Goal: Information Seeking & Learning: Learn about a topic

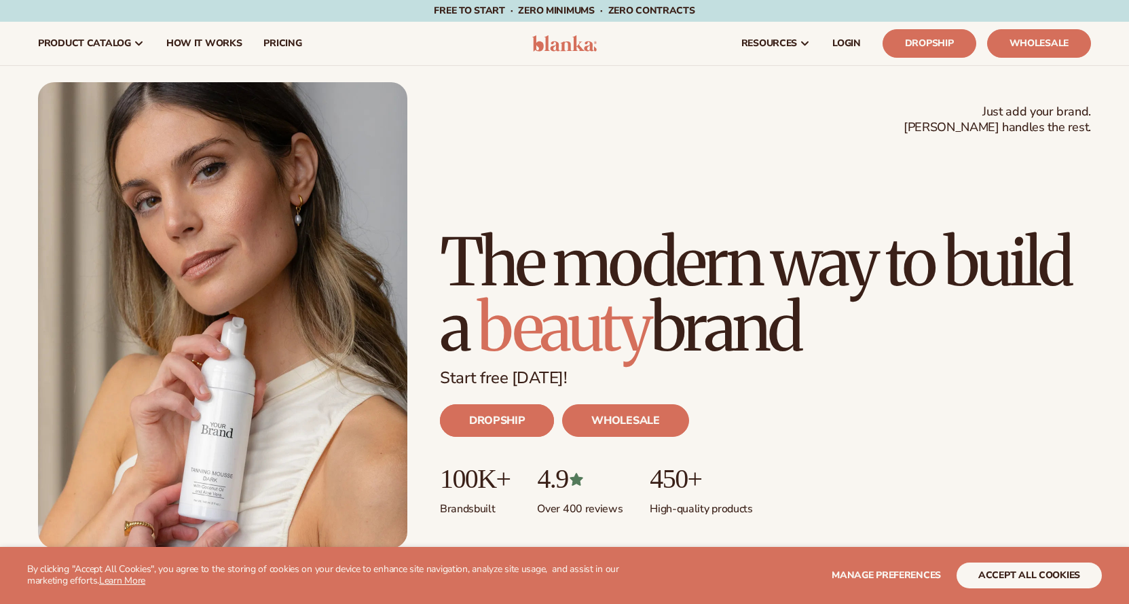
click at [528, 420] on link "DROPSHIP" at bounding box center [497, 420] width 114 height 33
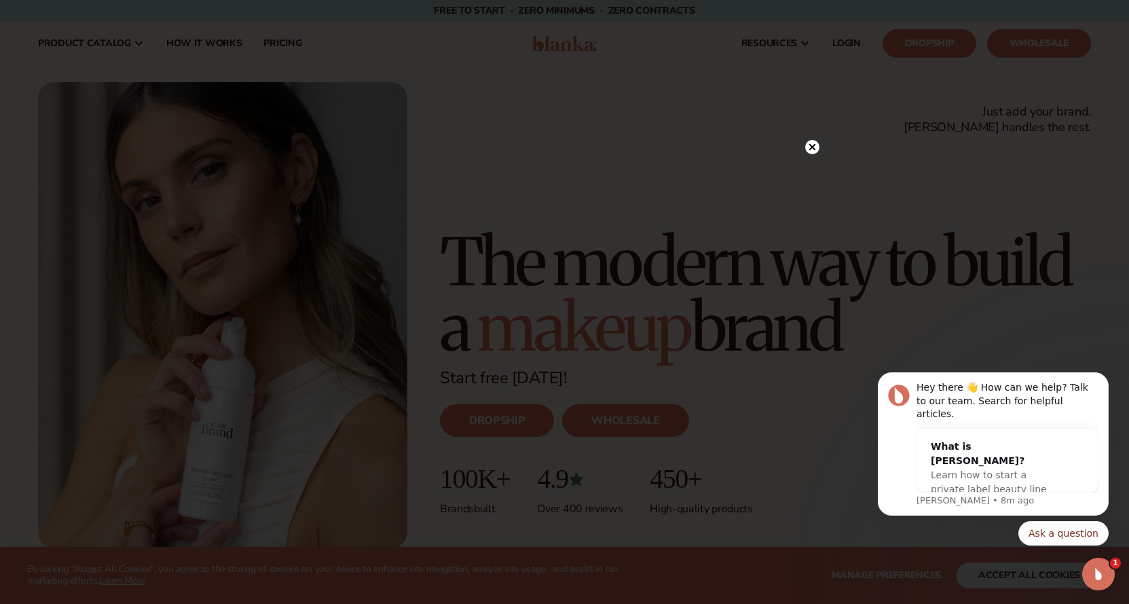
click at [811, 149] on circle at bounding box center [812, 147] width 14 height 14
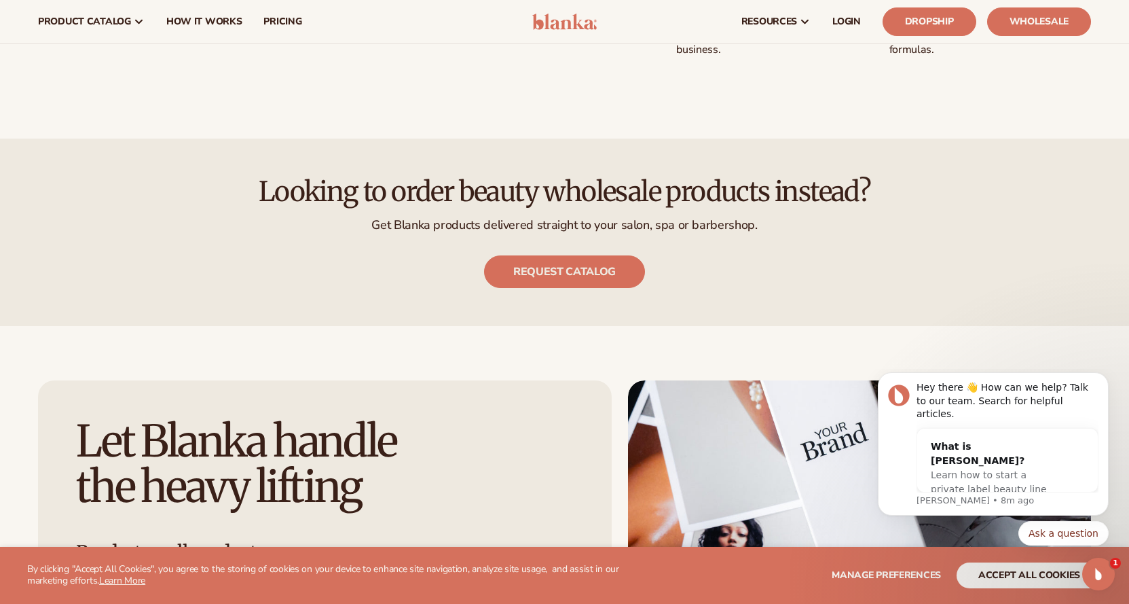
scroll to position [1268, 0]
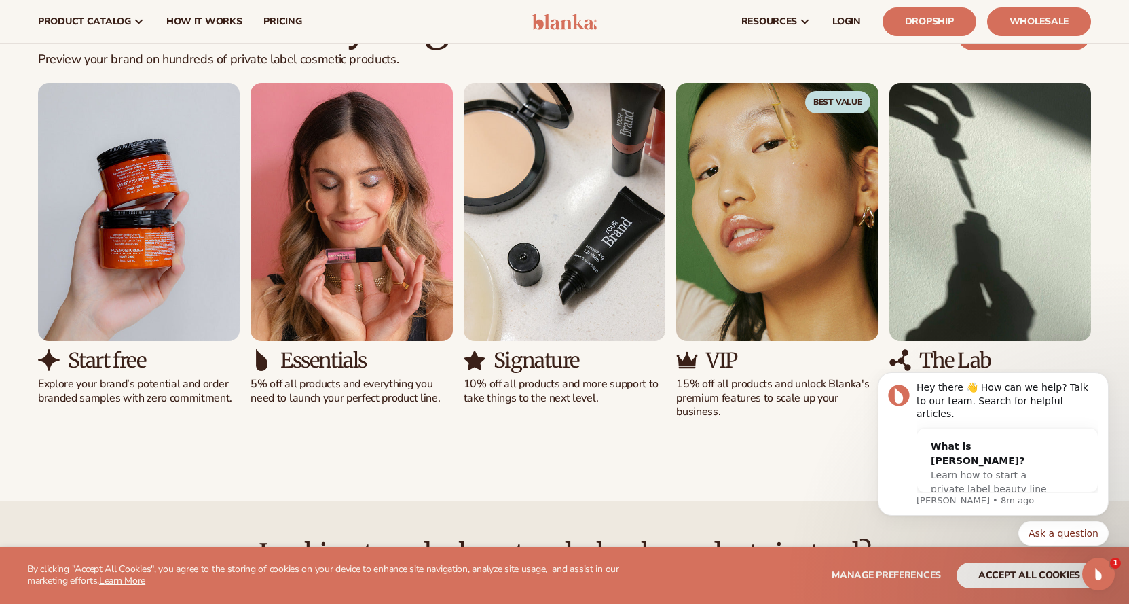
click at [756, 190] on img "4 / 5" at bounding box center [777, 212] width 202 height 258
click at [835, 105] on span "Best Value" at bounding box center [837, 102] width 65 height 22
click at [824, 169] on img "4 / 5" at bounding box center [777, 212] width 202 height 258
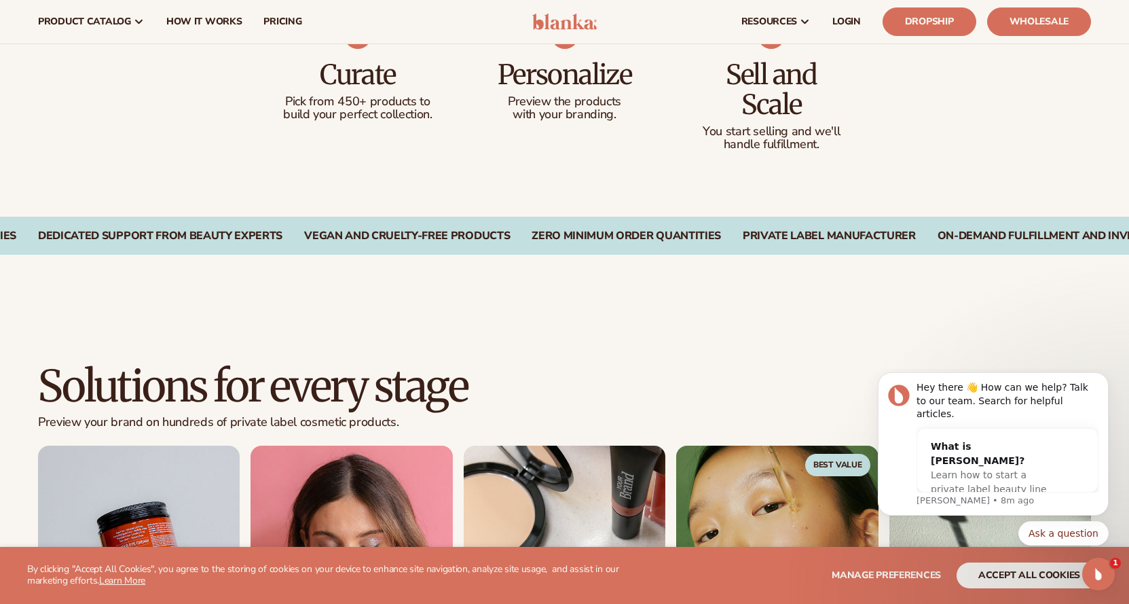
scroll to position [0, 0]
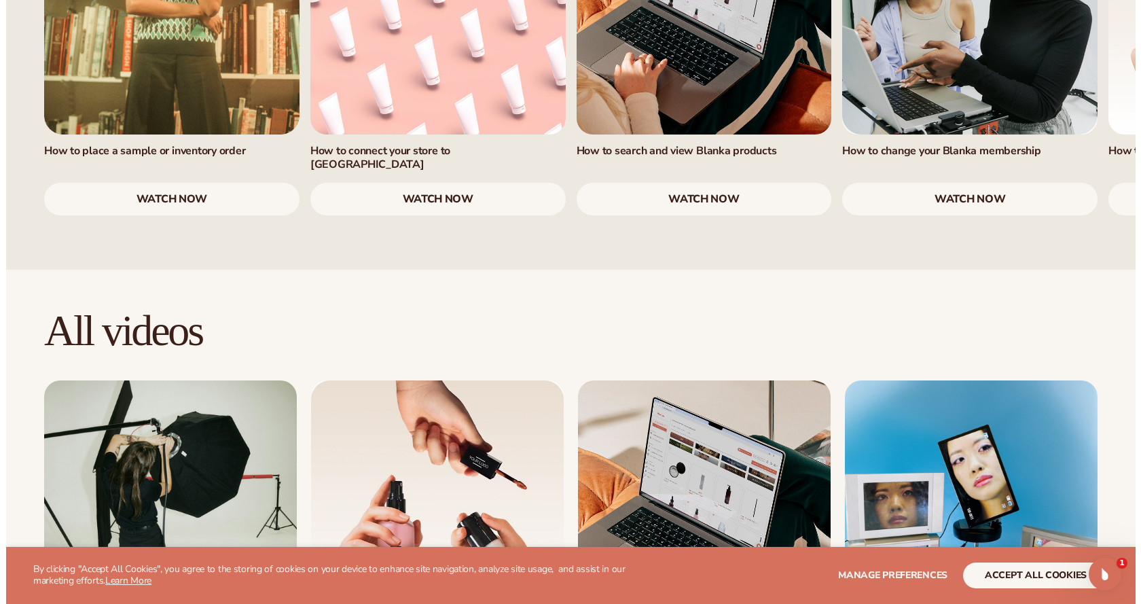
scroll to position [1268, 0]
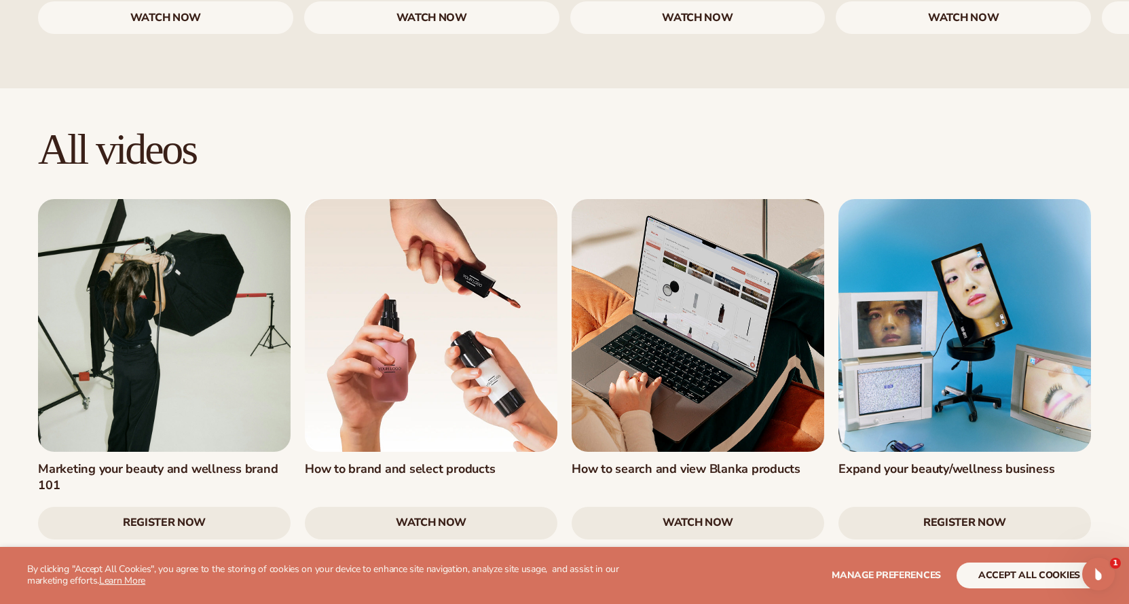
click at [203, 506] on link "Register Now" at bounding box center [164, 522] width 253 height 33
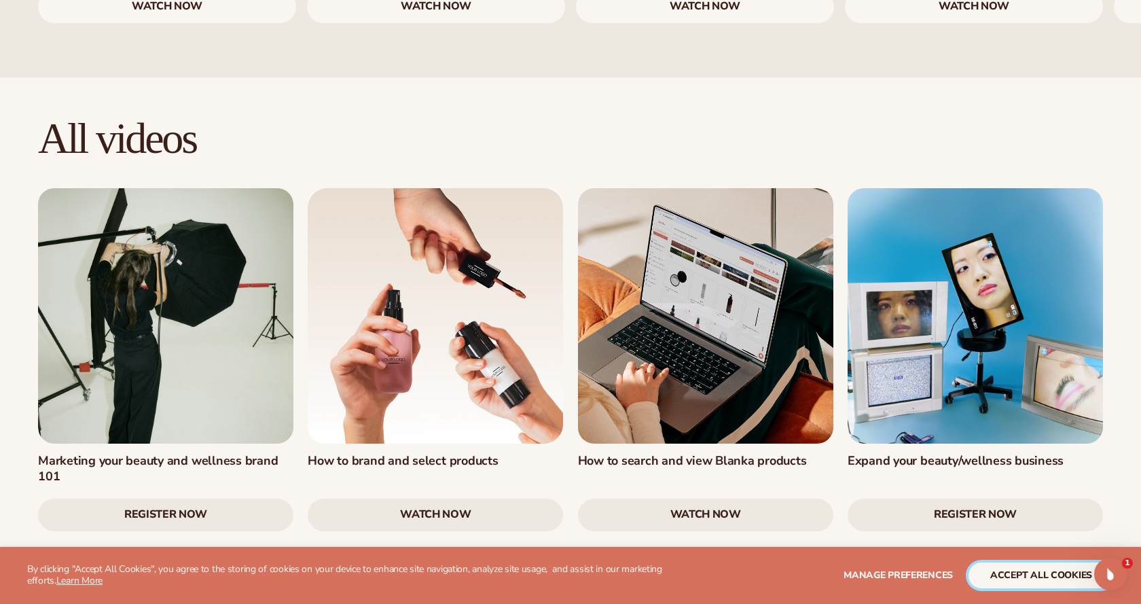
click at [1024, 574] on button "accept all cookies" at bounding box center [1040, 575] width 145 height 26
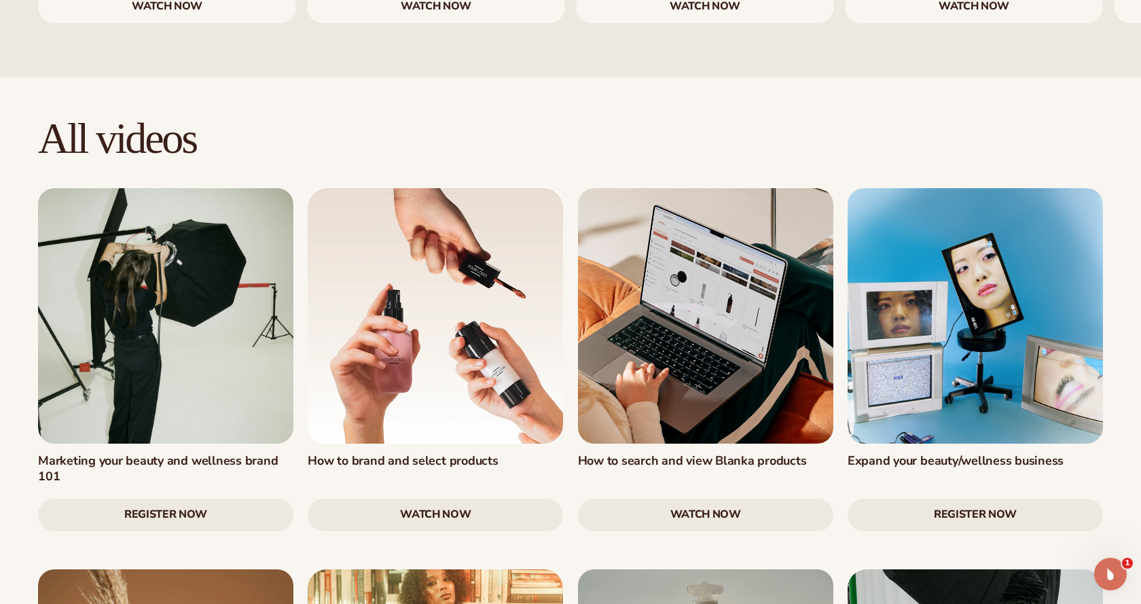
click at [194, 498] on link "Register Now" at bounding box center [165, 514] width 255 height 33
click at [193, 498] on link "Register Now" at bounding box center [165, 514] width 255 height 33
click at [207, 498] on link "Register Now" at bounding box center [165, 514] width 255 height 33
click at [217, 498] on link "Register Now" at bounding box center [165, 514] width 255 height 33
click at [401, 498] on link "watch now" at bounding box center [435, 514] width 255 height 33
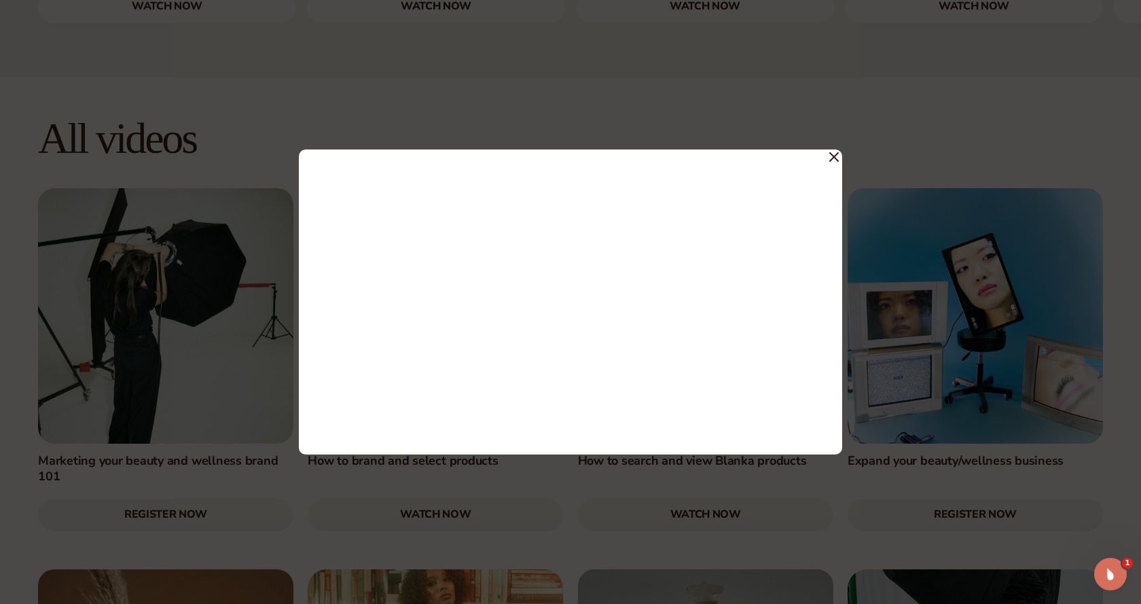
click at [837, 158] on icon at bounding box center [834, 157] width 10 height 10
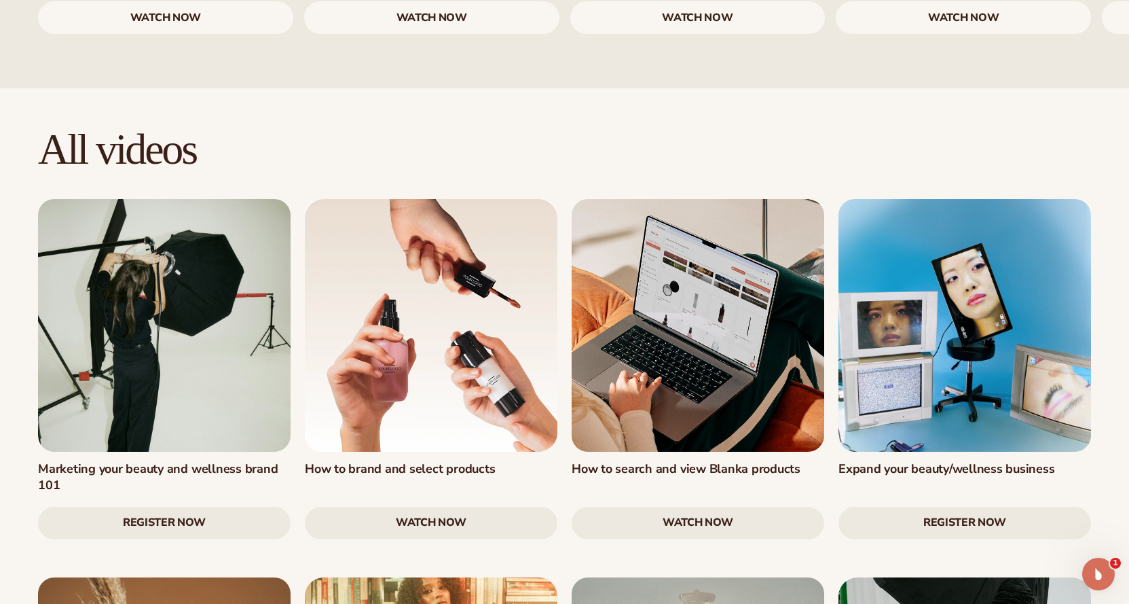
click at [203, 506] on link "Register Now" at bounding box center [164, 522] width 253 height 33
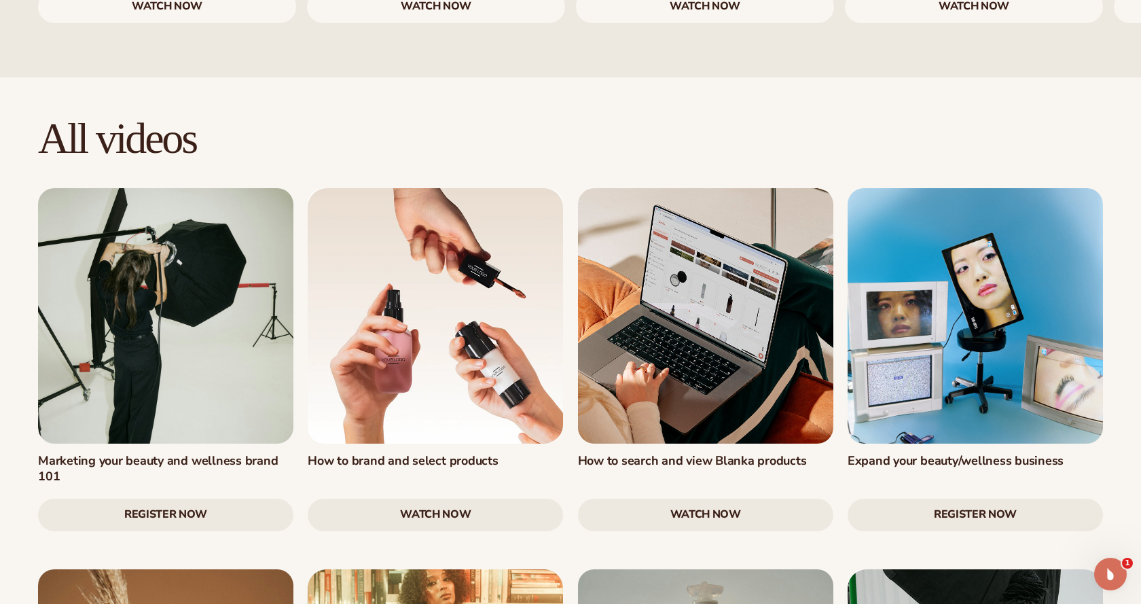
click at [203, 498] on link "Register Now" at bounding box center [165, 514] width 255 height 33
click at [166, 232] on link at bounding box center [165, 315] width 255 height 255
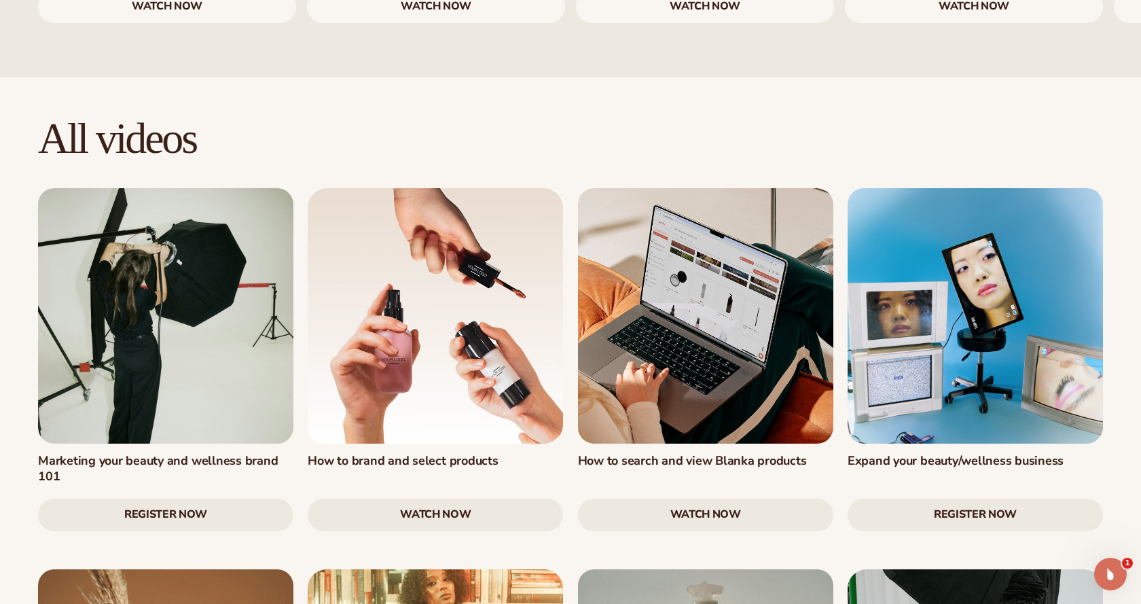
click at [947, 498] on link "Register Now" at bounding box center [974, 514] width 255 height 33
click at [959, 285] on link at bounding box center [974, 315] width 255 height 255
click at [193, 498] on link "Register Now" at bounding box center [165, 514] width 255 height 33
click at [188, 115] on h2 "All videos" at bounding box center [570, 137] width 1065 height 45
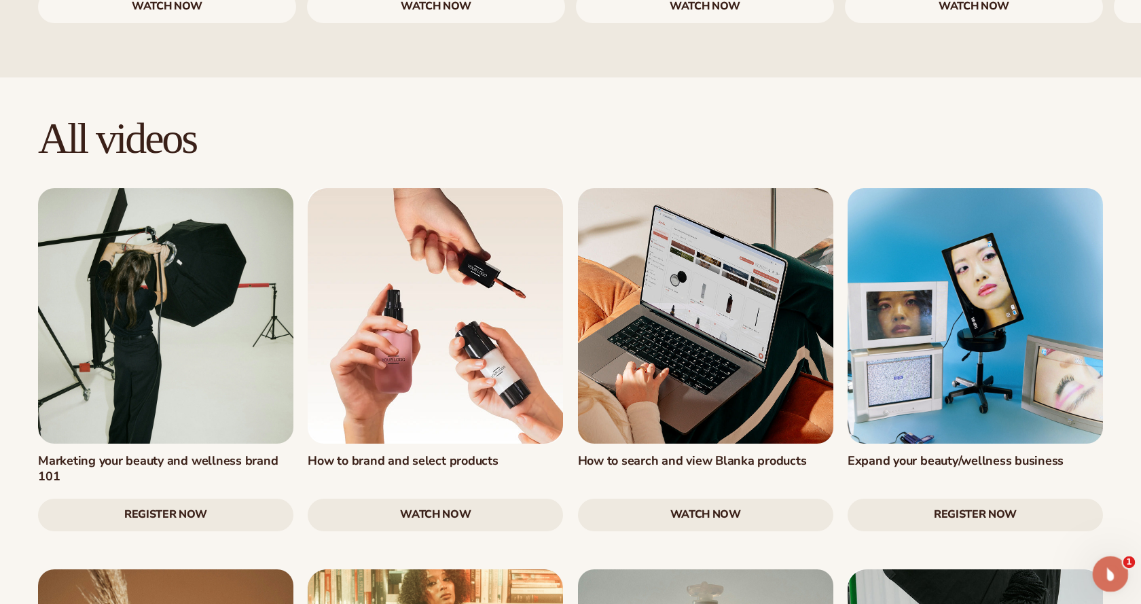
click at [1115, 570] on icon "Open Intercom Messenger" at bounding box center [1108, 572] width 22 height 22
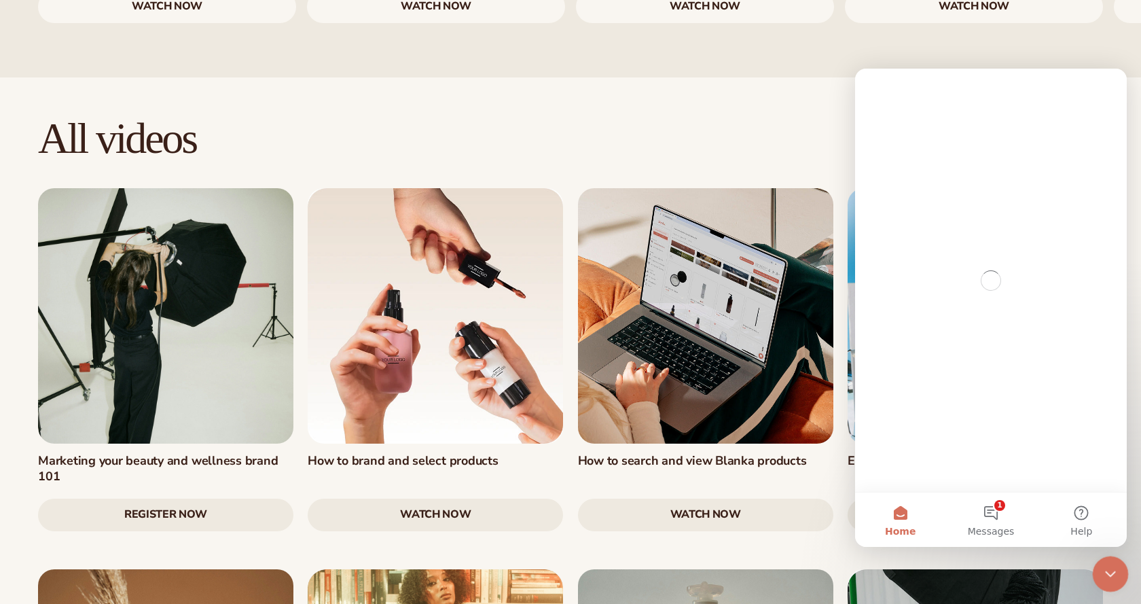
scroll to position [0, 0]
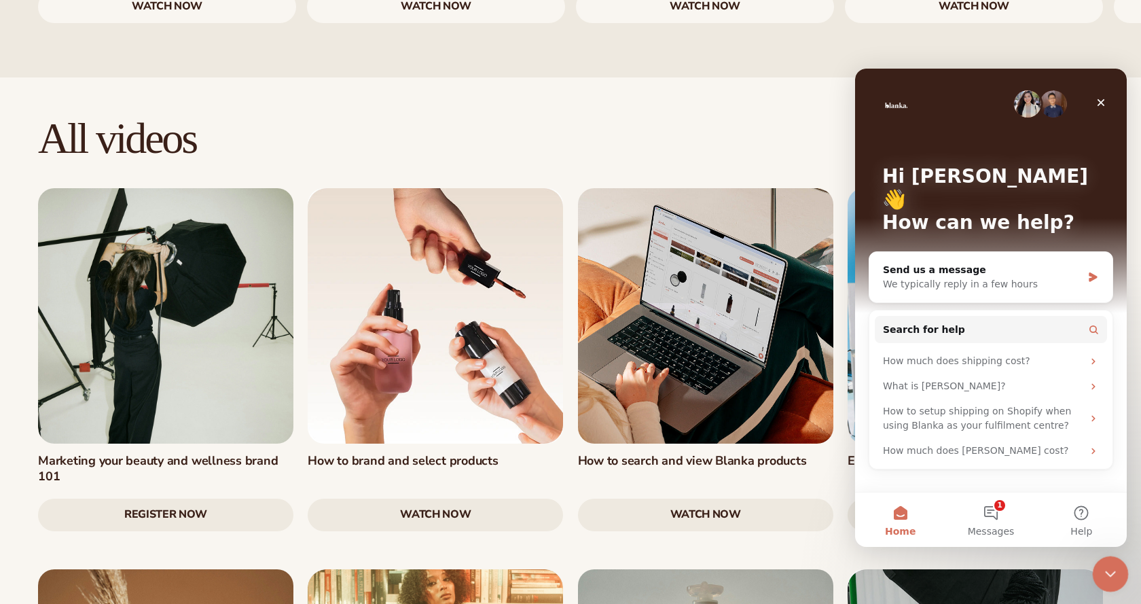
click at [1111, 566] on icon "Close Intercom Messenger" at bounding box center [1108, 572] width 16 height 16
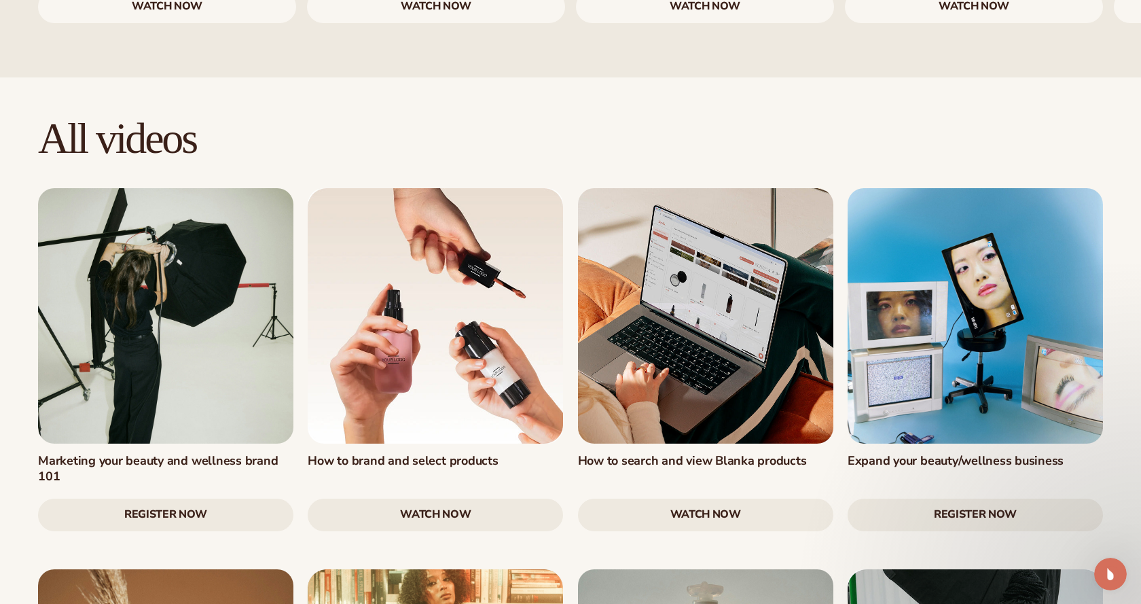
click at [858, 115] on h2 "All videos" at bounding box center [570, 137] width 1065 height 45
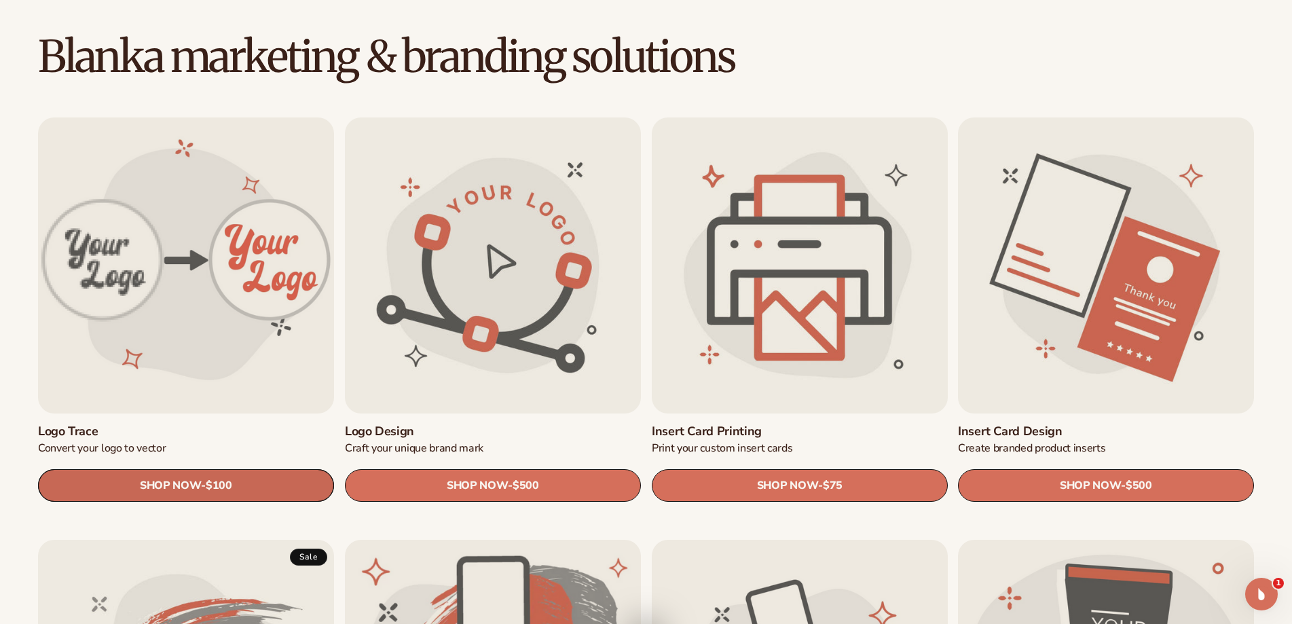
click at [252, 484] on link "SHOP NOW - Regular price $100 Sale price $100 Regular price Unit price / per" at bounding box center [186, 485] width 296 height 33
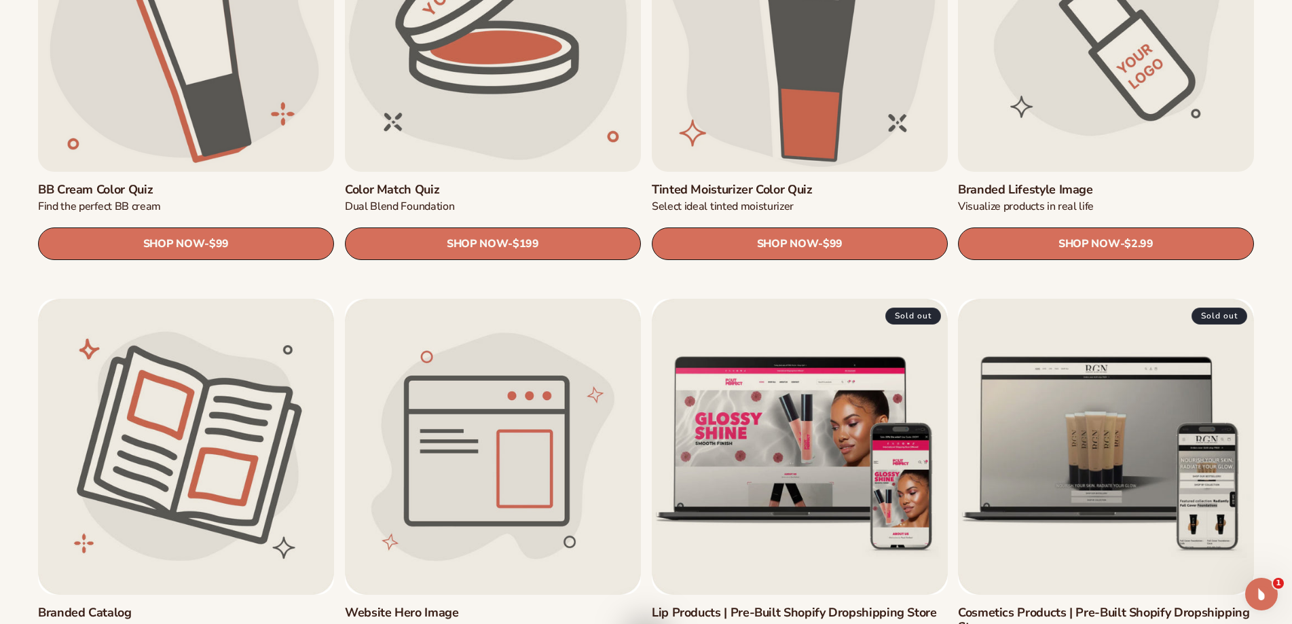
scroll to position [1629, 0]
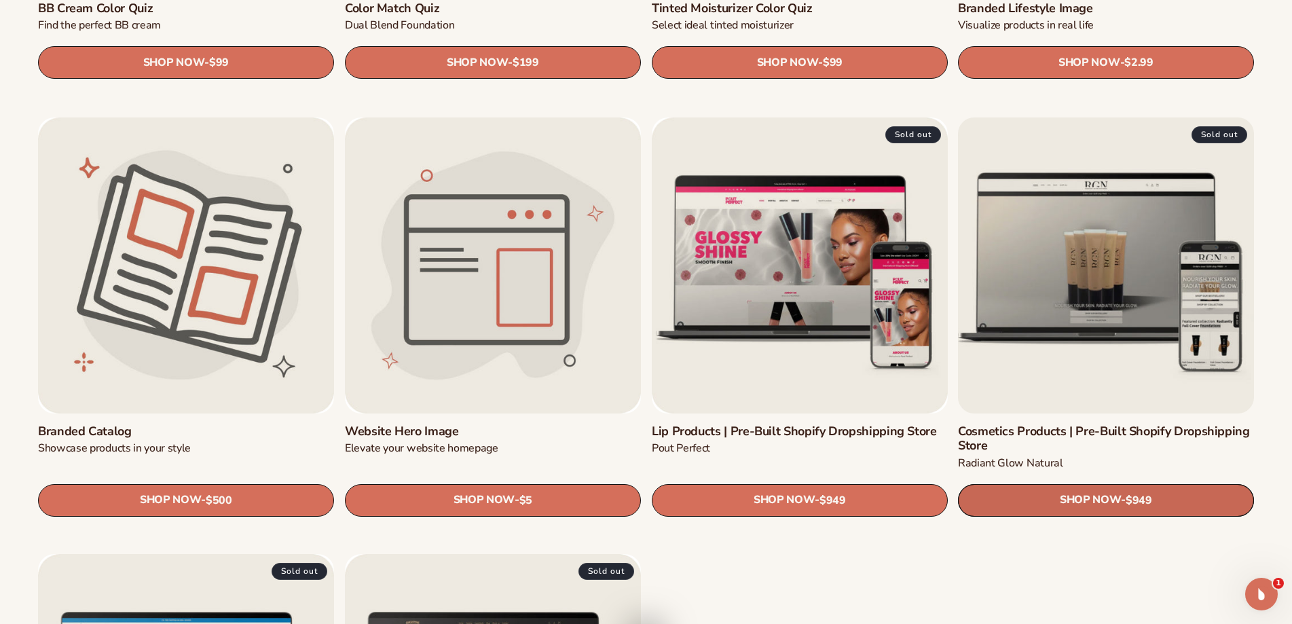
click at [1115, 497] on link "SHOP NOW - Regular price $949 Sale price $949 Regular price Unit price / per" at bounding box center [1106, 499] width 296 height 33
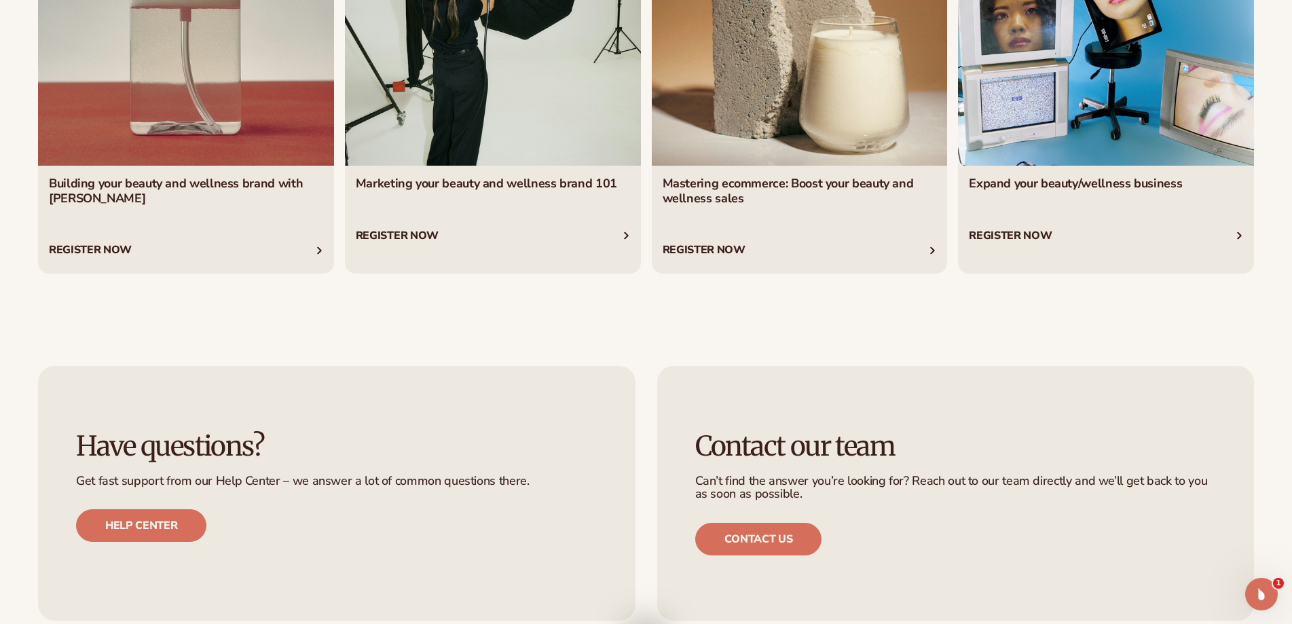
click at [467, 234] on link "2 / 4" at bounding box center [493, 81] width 296 height 385
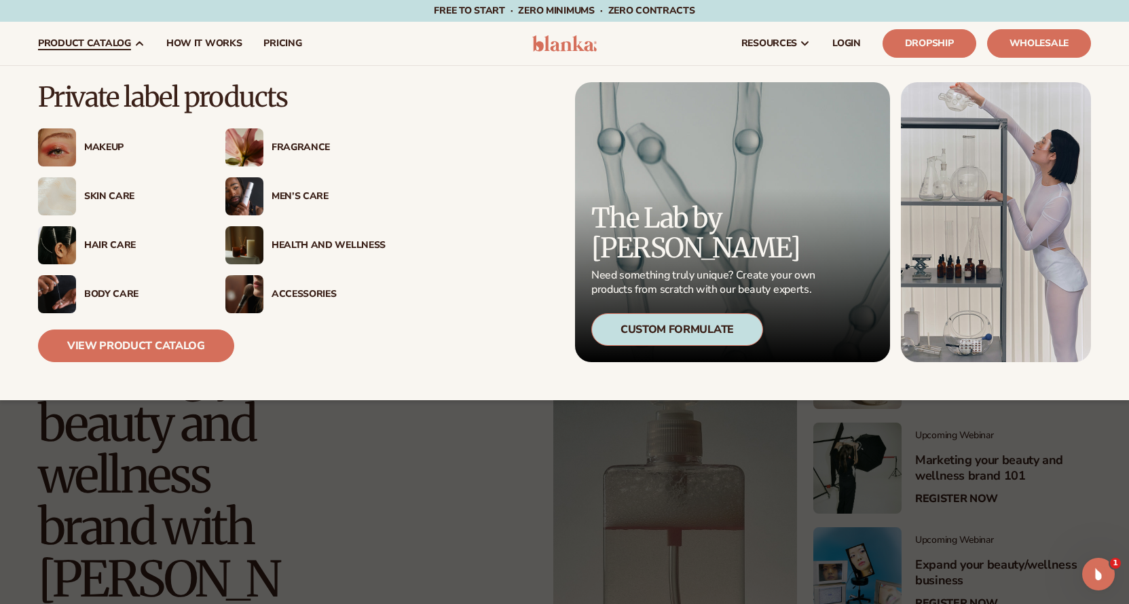
click at [101, 149] on div "Makeup" at bounding box center [141, 148] width 114 height 12
